Goal: Information Seeking & Learning: Learn about a topic

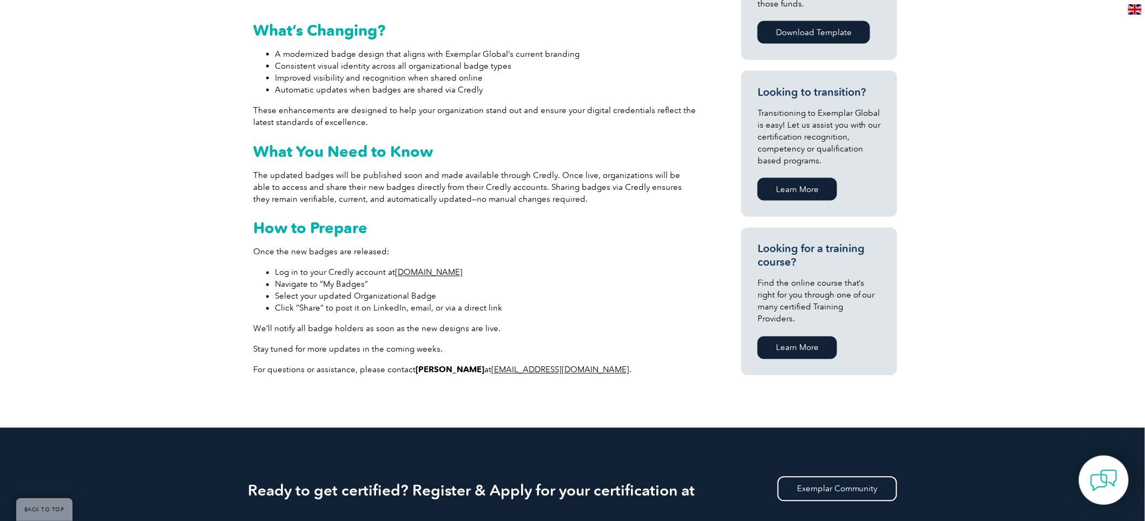
scroll to position [782, 0]
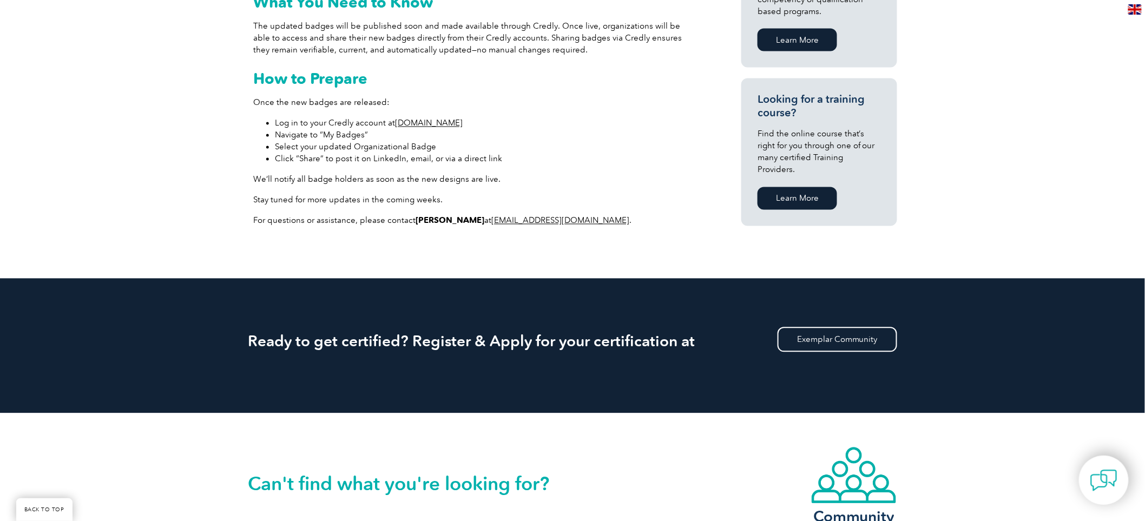
click at [418, 122] on link "[DOMAIN_NAME]" at bounding box center [429, 124] width 68 height 10
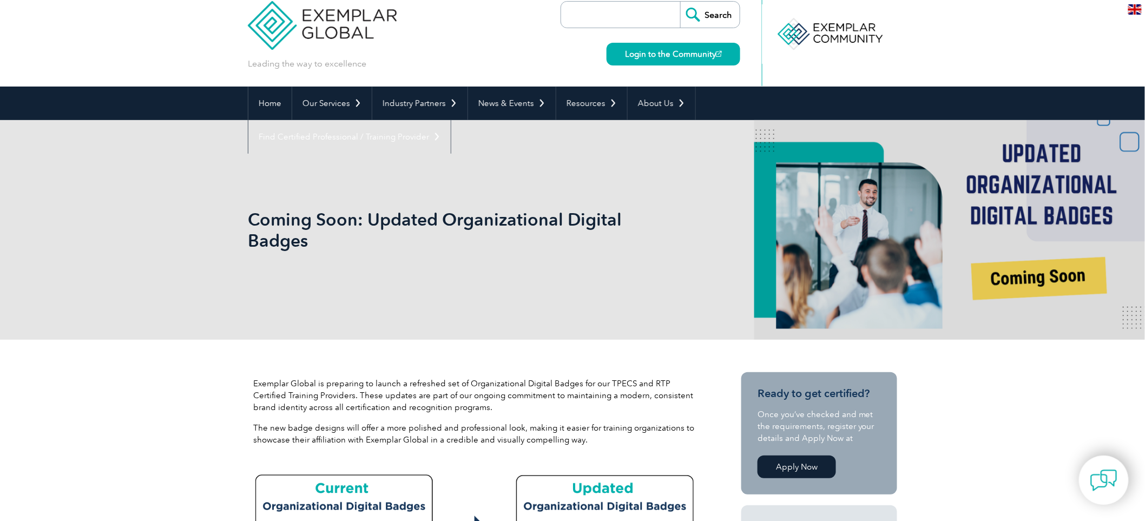
scroll to position [0, 0]
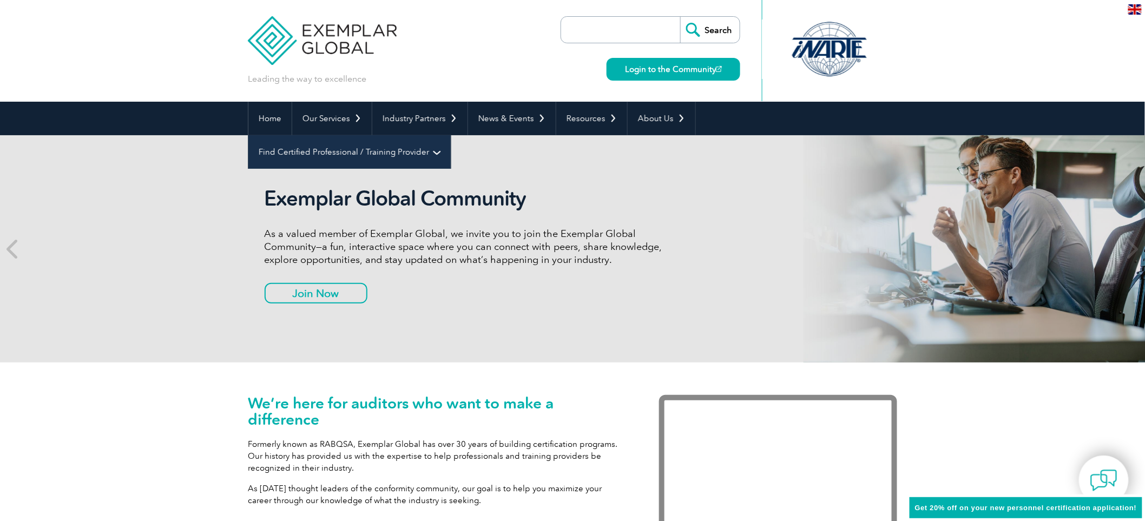
click at [451, 135] on link "Find Certified Professional / Training Provider" at bounding box center [349, 152] width 202 height 34
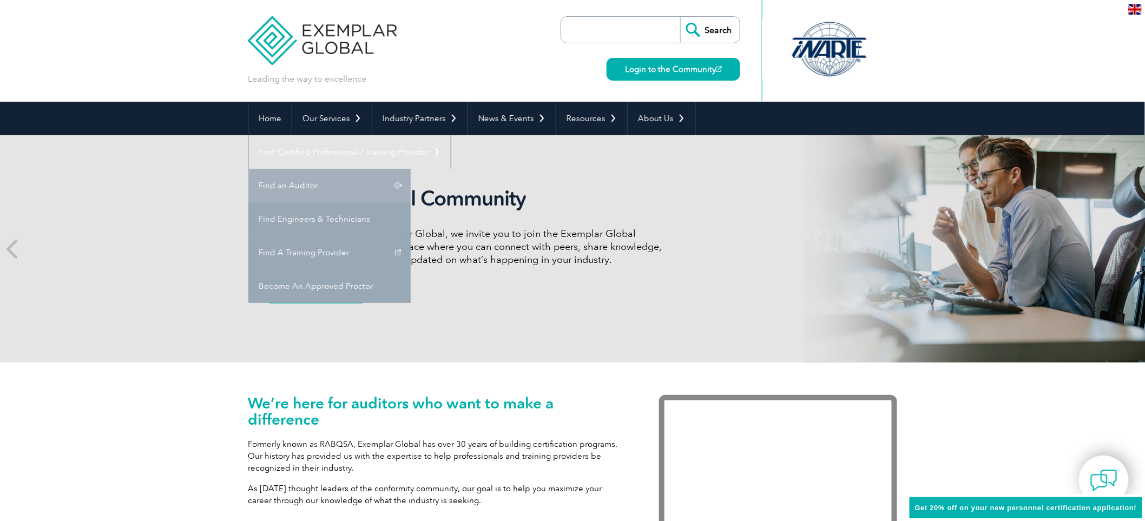
click at [411, 169] on link "Find an Auditor" at bounding box center [329, 186] width 162 height 34
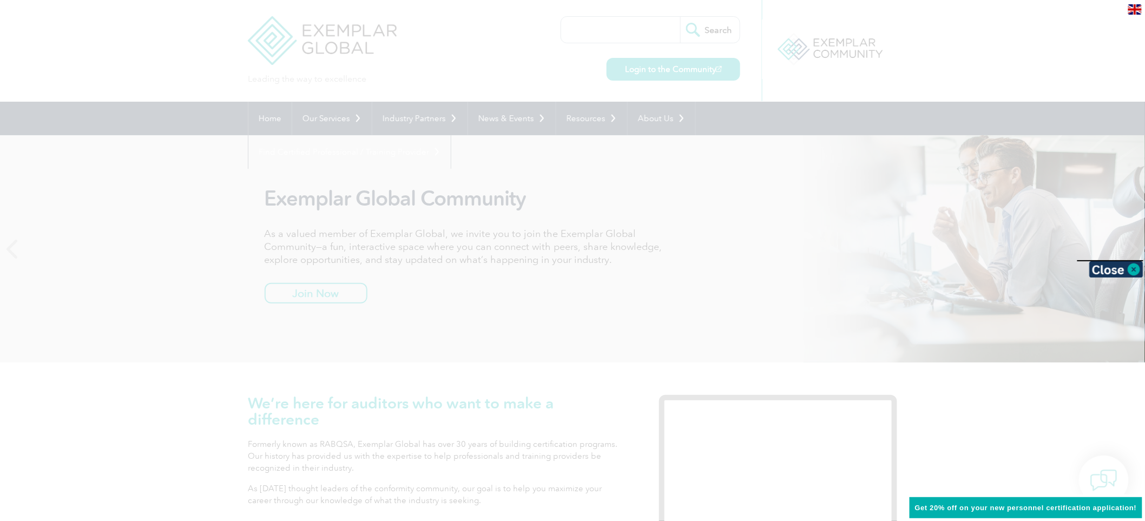
click at [873, 123] on div at bounding box center [572, 260] width 1145 height 521
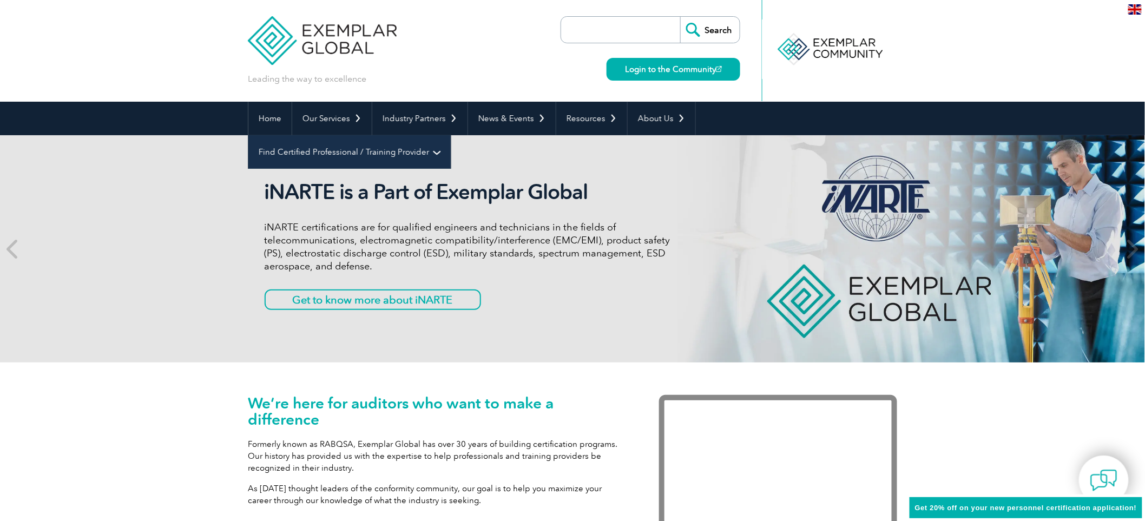
click at [451, 135] on link "Find Certified Professional / Training Provider" at bounding box center [349, 152] width 202 height 34
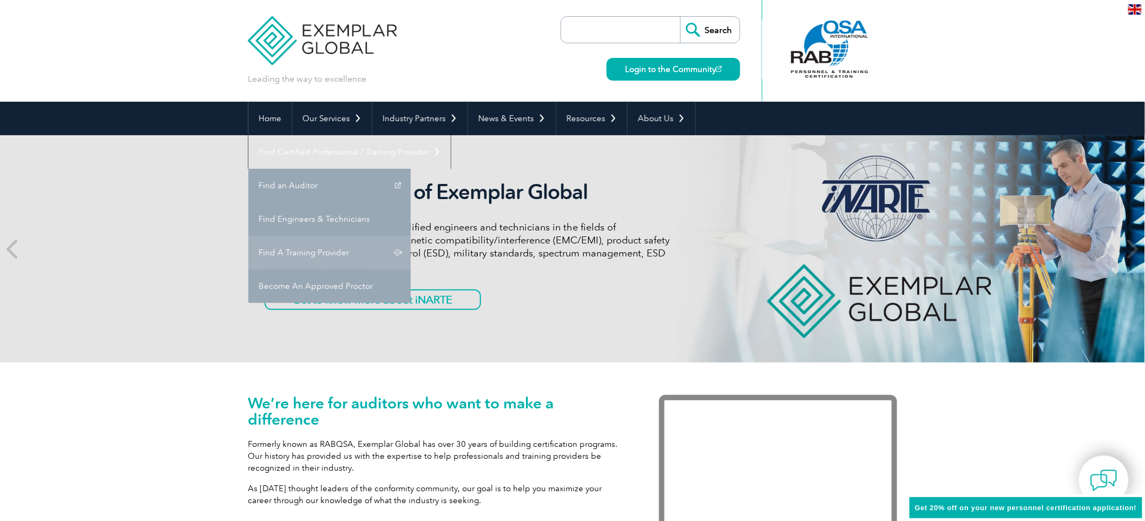
click at [411, 236] on link "Find A Training Provider" at bounding box center [329, 253] width 162 height 34
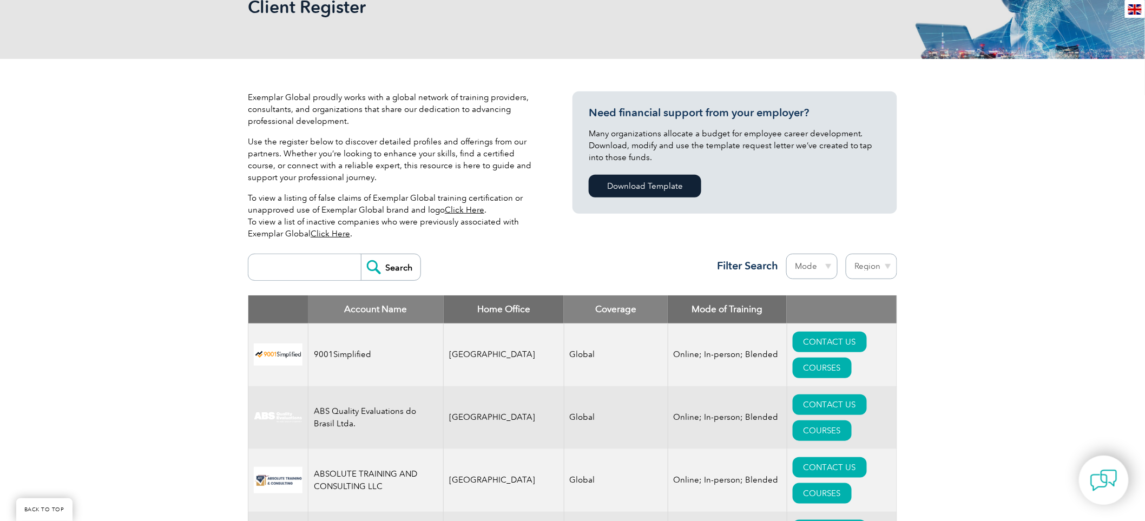
scroll to position [180, 0]
click at [339, 254] on input "search" at bounding box center [307, 267] width 107 height 26
type input "mobes quality"
click at [377, 271] on input "Search" at bounding box center [391, 267] width 60 height 26
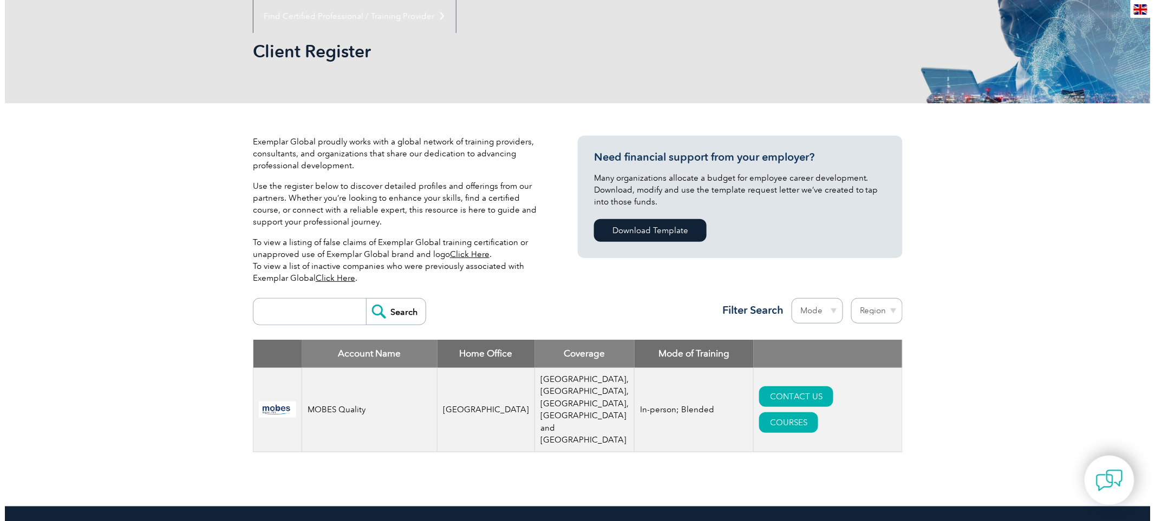
scroll to position [240, 0]
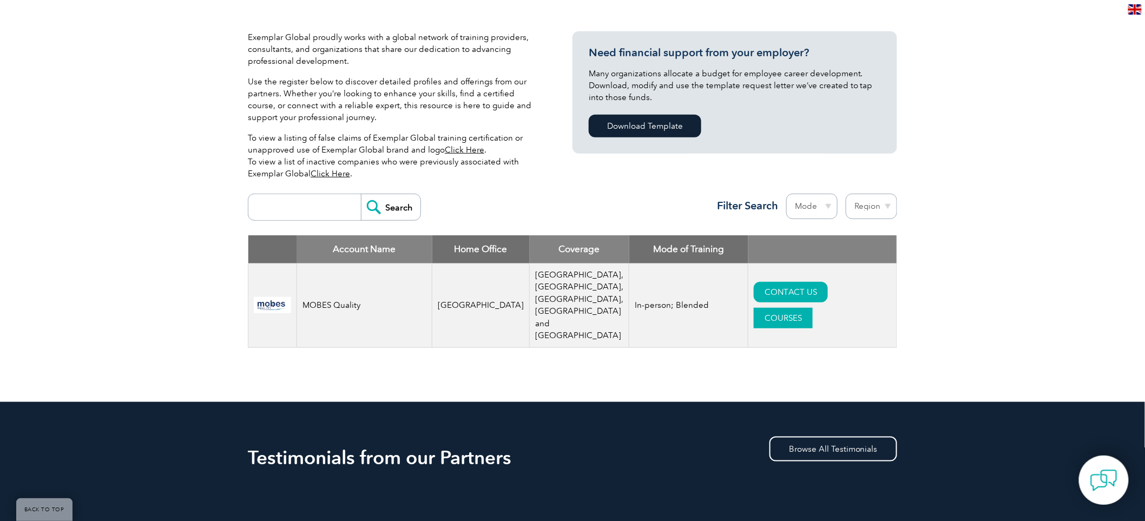
click at [813, 311] on link "COURSES" at bounding box center [783, 318] width 59 height 21
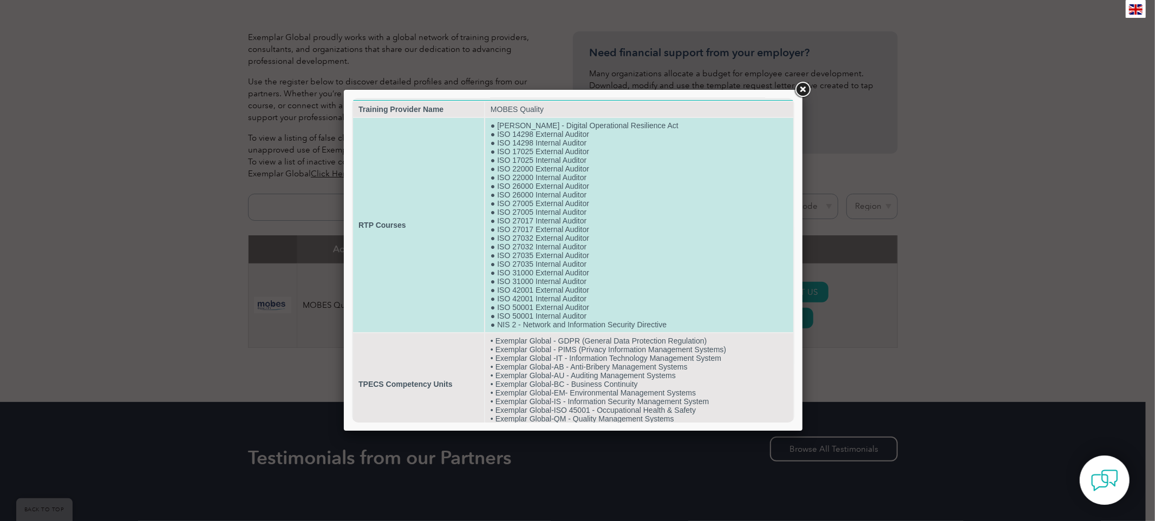
scroll to position [11, 0]
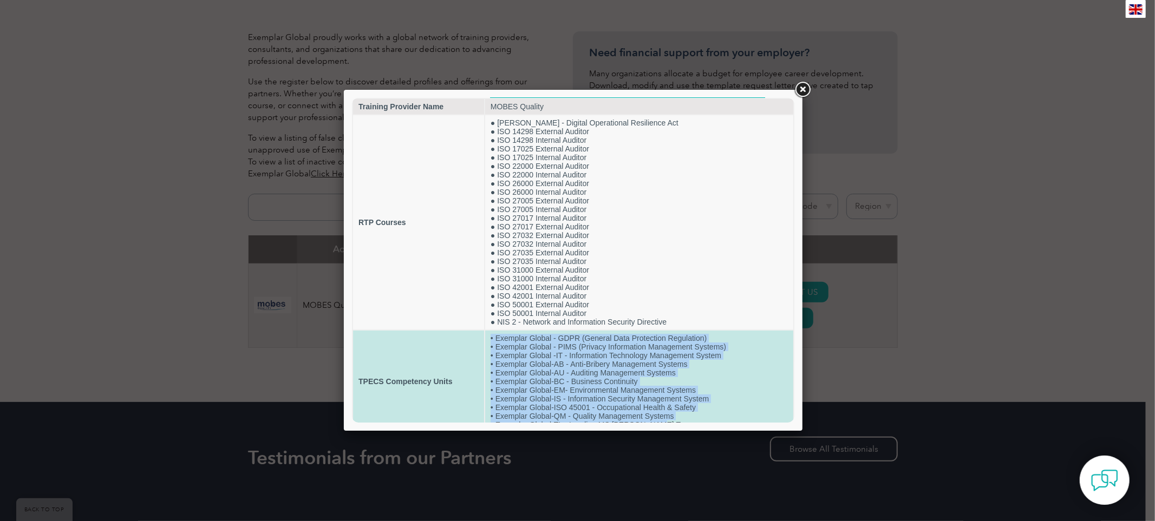
drag, startPoint x: 487, startPoint y: 330, endPoint x: 687, endPoint y: 412, distance: 216.7
click at [687, 412] on td "• Exemplar Global - GDPR (General Data Protection Regulation) • Exemplar Global…" at bounding box center [638, 381] width 308 height 102
copy td "• Exemplar Global - GDPR (General Data Protection Regulation) • Exemplar Global…"
